Goal: Information Seeking & Learning: Learn about a topic

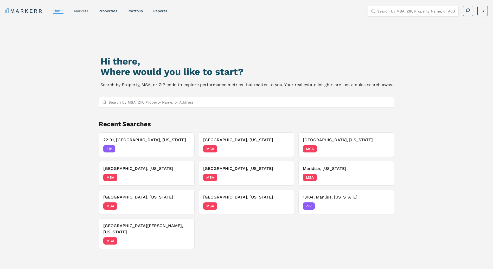
click at [81, 11] on link "markets" at bounding box center [81, 11] width 14 height 4
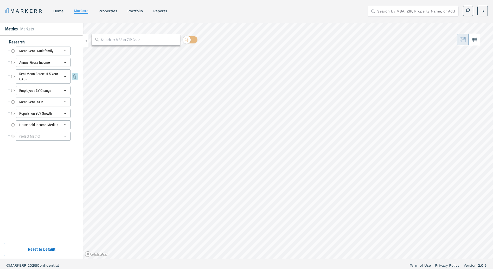
radio input "true"
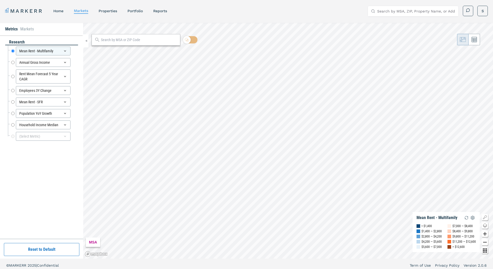
click at [120, 40] on input "text" at bounding box center [139, 39] width 76 height 5
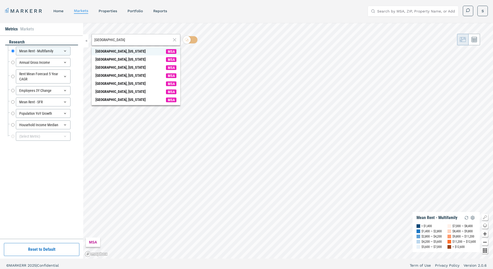
click at [173, 50] on span "MSA" at bounding box center [171, 51] width 10 height 5
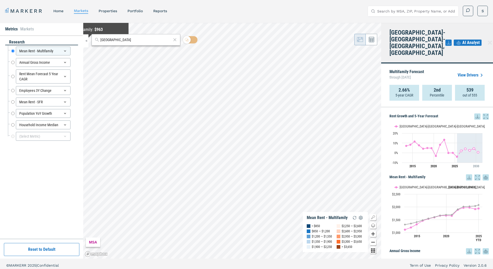
drag, startPoint x: 113, startPoint y: 41, endPoint x: 84, endPoint y: 40, distance: 29.1
click at [84, 40] on div "Metrics Markets research Mean Rent - Multifamily Mean Rent - Multifamily Annual…" at bounding box center [246, 141] width 493 height 236
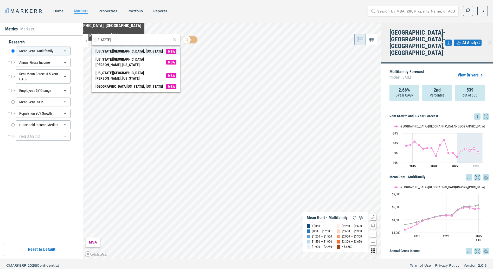
click at [172, 53] on span "MSA" at bounding box center [171, 51] width 10 height 5
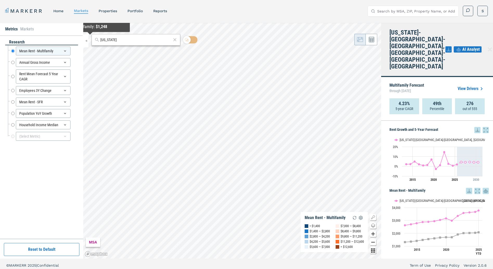
drag, startPoint x: 119, startPoint y: 41, endPoint x: 81, endPoint y: 37, distance: 38.7
click at [81, 37] on div "Metrics Markets research Mean Rent - Multifamily Mean Rent - Multifamily Annual…" at bounding box center [246, 141] width 493 height 236
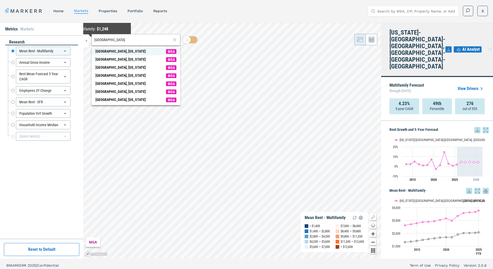
click at [174, 53] on span "MSA" at bounding box center [171, 51] width 10 height 5
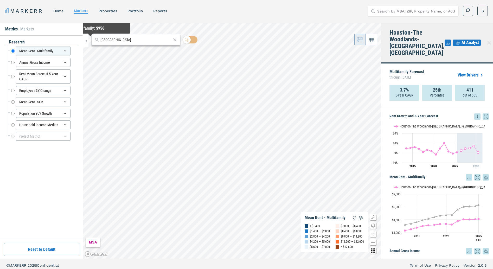
drag, startPoint x: 115, startPoint y: 40, endPoint x: 86, endPoint y: 39, distance: 29.1
click at [86, 39] on div "Metrics Markets research Mean Rent - Multifamily Mean Rent - Multifamily Annual…" at bounding box center [246, 141] width 493 height 236
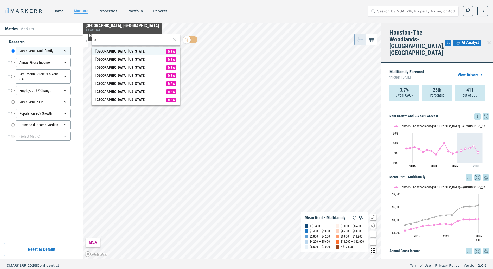
click at [173, 51] on span "MSA" at bounding box center [171, 51] width 10 height 5
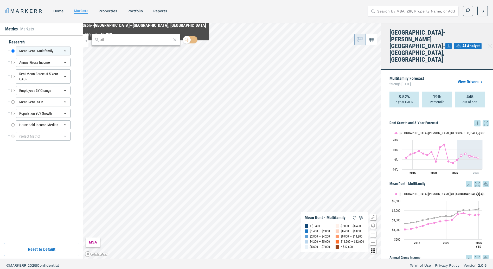
drag, startPoint x: 120, startPoint y: 38, endPoint x: 69, endPoint y: 39, distance: 51.5
click at [69, 39] on div "Metrics Markets research Mean Rent - Multifamily Mean Rent - Multifamily Annual…" at bounding box center [246, 141] width 493 height 236
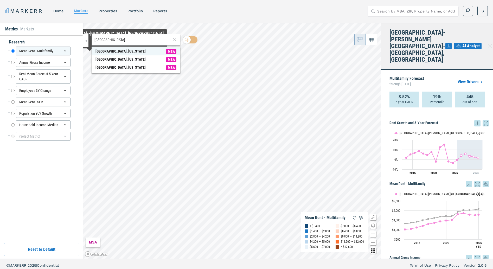
click at [171, 51] on span "MSA" at bounding box center [171, 51] width 10 height 5
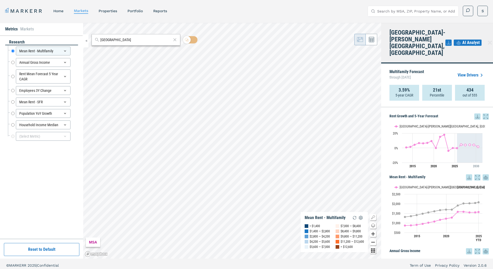
drag, startPoint x: 128, startPoint y: 40, endPoint x: 79, endPoint y: 43, distance: 49.0
click at [79, 43] on div "Metrics Markets research Mean Rent - Multifamily Mean Rent - Multifamily Annual…" at bounding box center [246, 141] width 493 height 236
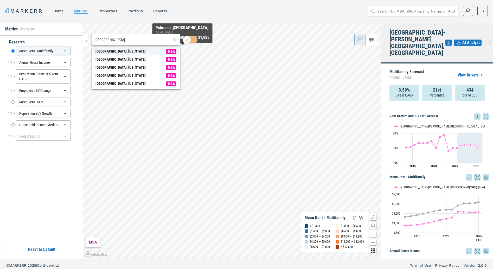
type input "[GEOGRAPHIC_DATA]"
click at [171, 52] on span "MSA" at bounding box center [171, 51] width 10 height 5
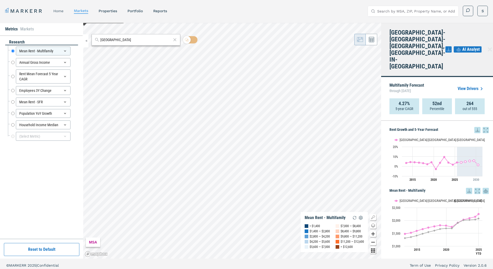
click at [62, 11] on link "home" at bounding box center [58, 11] width 10 height 4
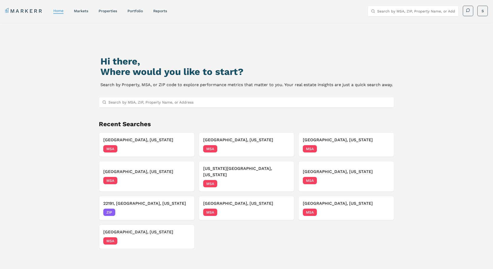
click at [121, 102] on input "Search by MSA, ZIP, Property Name, or Address" at bounding box center [249, 102] width 282 height 10
click at [160, 11] on link "reports" at bounding box center [160, 11] width 14 height 4
select select "-release_date"
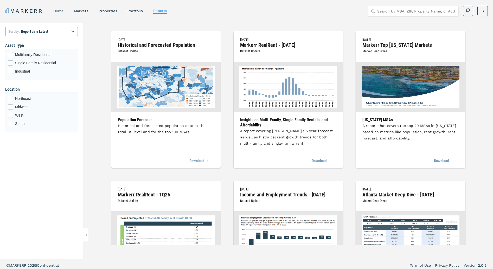
click at [56, 13] on div "home" at bounding box center [58, 10] width 10 height 5
click at [57, 12] on link "home" at bounding box center [58, 11] width 10 height 4
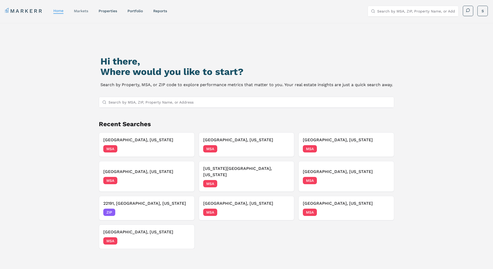
click at [83, 11] on link "markets" at bounding box center [81, 11] width 14 height 4
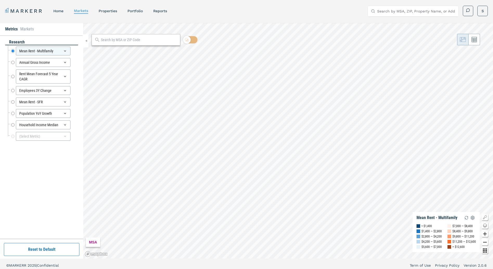
click at [30, 30] on li "Markets" at bounding box center [27, 29] width 14 height 6
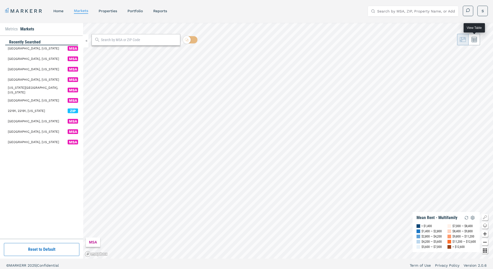
click at [475, 40] on icon at bounding box center [473, 39] width 5 height 5
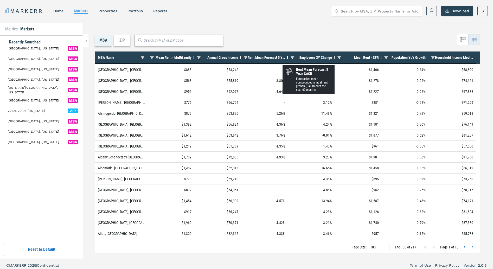
click at [267, 59] on span "Rent Mean Forecast 5 Year CAGR" at bounding box center [266, 57] width 37 height 4
click at [267, 59] on span "Rent Mean Forecast 5 Year CAGR" at bounding box center [269, 57] width 31 height 4
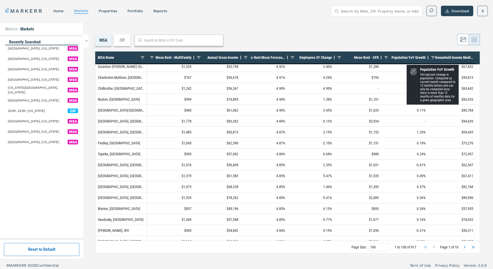
click at [406, 60] on div "Population YoY Growth" at bounding box center [406, 57] width 37 height 9
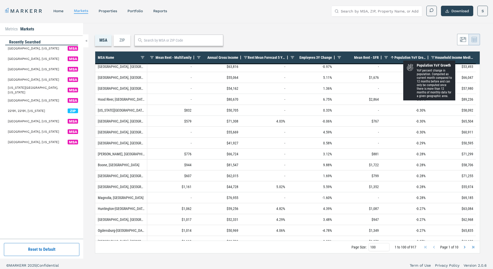
click at [403, 56] on span "Population YoY Growth" at bounding box center [409, 57] width 31 height 4
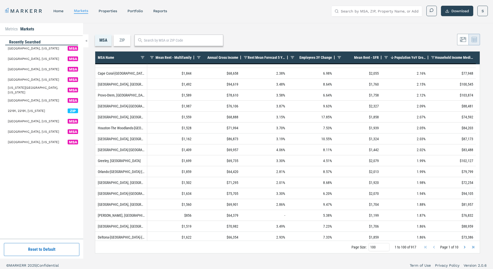
click at [164, 43] on input "text" at bounding box center [182, 40] width 76 height 5
type input "missoula"
click at [214, 51] on span "MSA" at bounding box center [214, 52] width 10 height 5
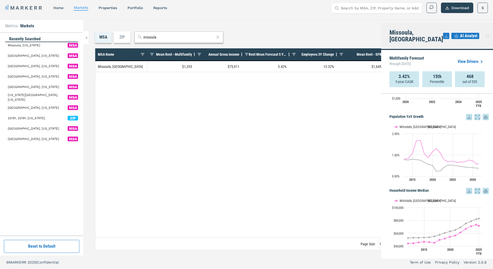
scroll to position [418, 0]
